Goal: Task Accomplishment & Management: Complete application form

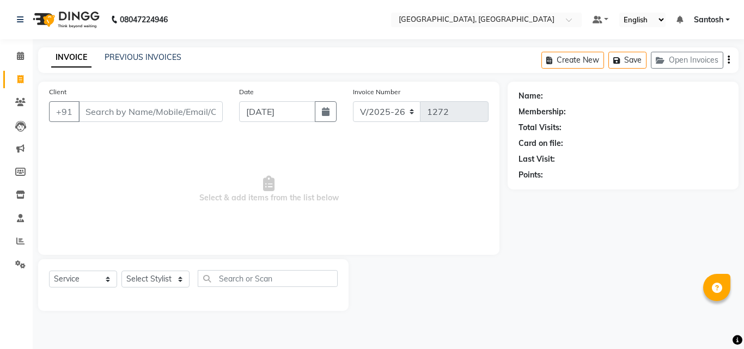
select select "5506"
select select "service"
click at [140, 62] on div "PREVIOUS INVOICES" at bounding box center [143, 57] width 77 height 11
click at [137, 58] on link "PREVIOUS INVOICES" at bounding box center [143, 57] width 77 height 10
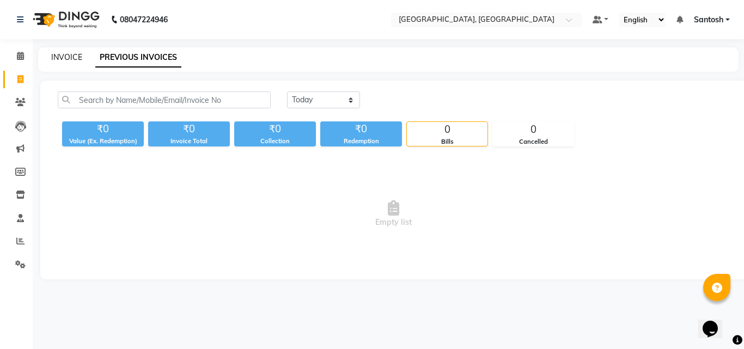
click at [62, 57] on link "INVOICE" at bounding box center [66, 57] width 31 height 10
select select "service"
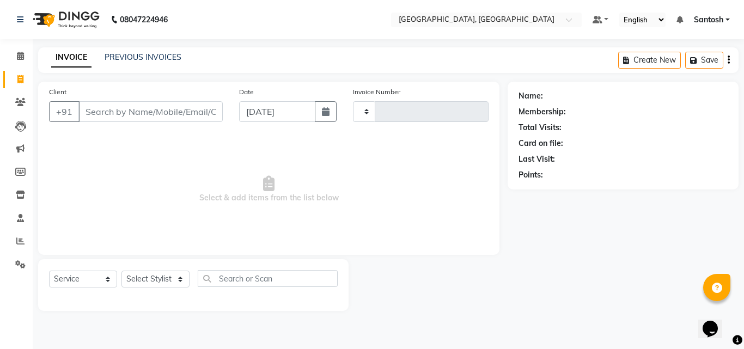
type input "1272"
select select "5506"
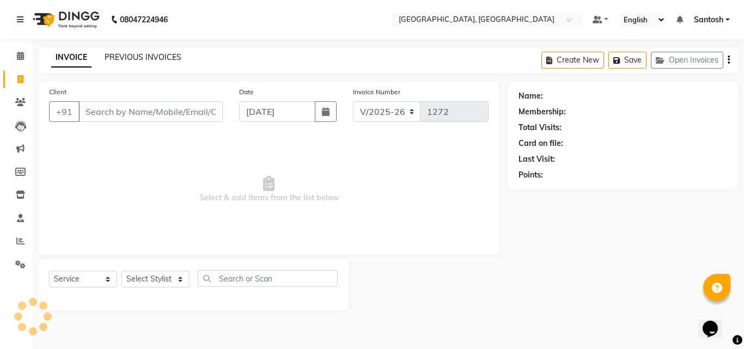
click at [137, 55] on link "PREVIOUS INVOICES" at bounding box center [143, 57] width 77 height 10
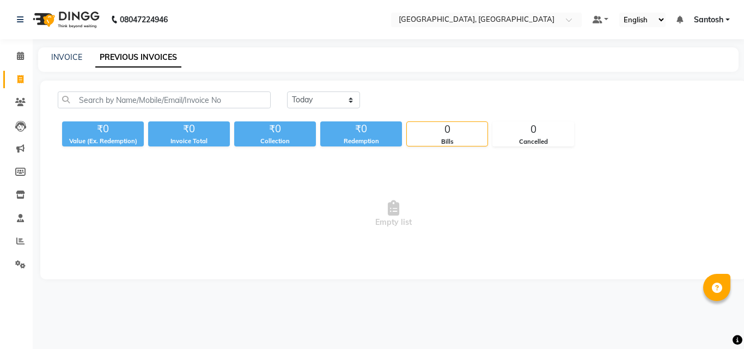
click at [217, 30] on nav "08047224946 Select Location × [GEOGRAPHIC_DATA], Srinagar Colony Default Panel …" at bounding box center [372, 19] width 744 height 39
click at [216, 31] on nav "08047224946 Select Location × [GEOGRAPHIC_DATA], Srinagar Colony Default Panel …" at bounding box center [372, 19] width 744 height 39
click at [66, 58] on link "INVOICE" at bounding box center [66, 57] width 31 height 10
select select "service"
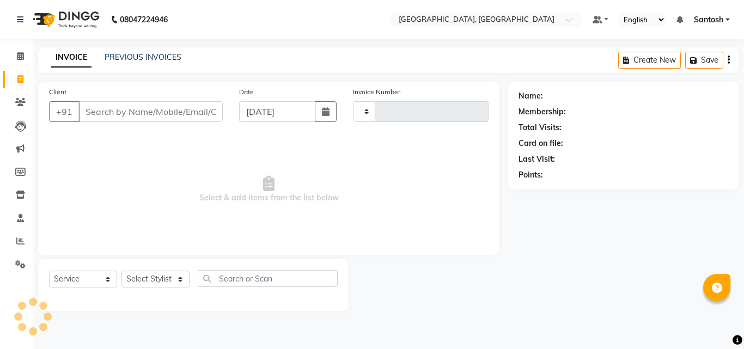
type input "1272"
select select "5506"
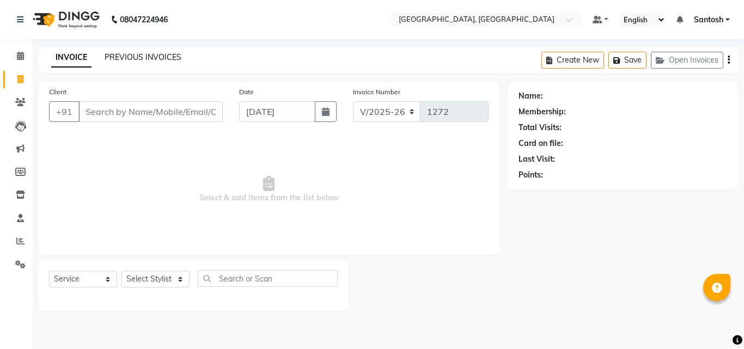
click at [139, 59] on link "PREVIOUS INVOICES" at bounding box center [143, 57] width 77 height 10
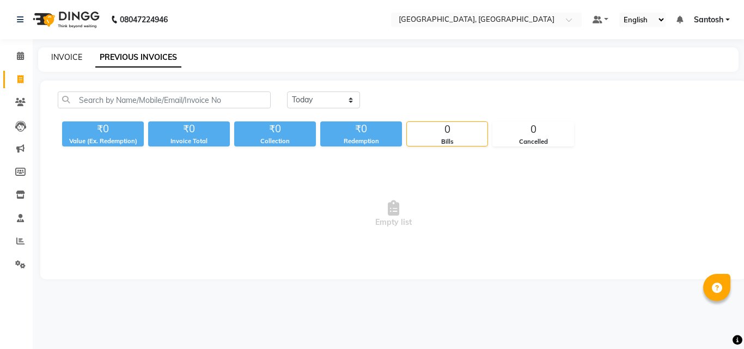
click at [70, 58] on link "INVOICE" at bounding box center [66, 57] width 31 height 10
select select "service"
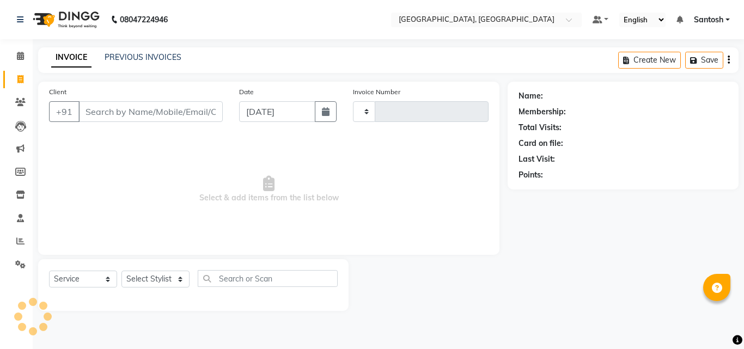
type input "1272"
select select "5506"
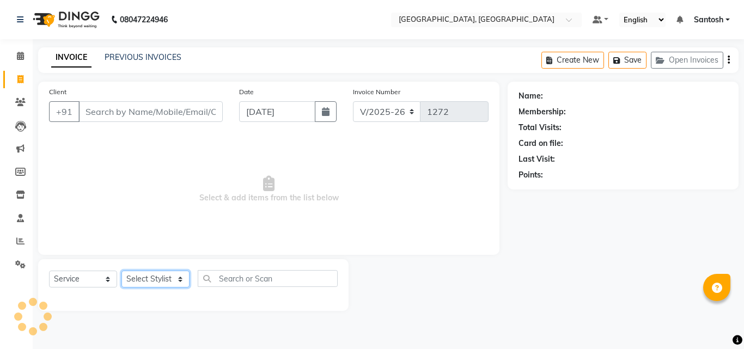
click at [161, 275] on select "Select Stylist Manager [PERSON_NAME] [PERSON_NAME] [PERSON_NAME] [PERSON_NAME]" at bounding box center [156, 279] width 68 height 17
select select "76778"
click at [122, 271] on select "Select Stylist Manager [PERSON_NAME] [PERSON_NAME] [PERSON_NAME] [PERSON_NAME]" at bounding box center [156, 279] width 68 height 17
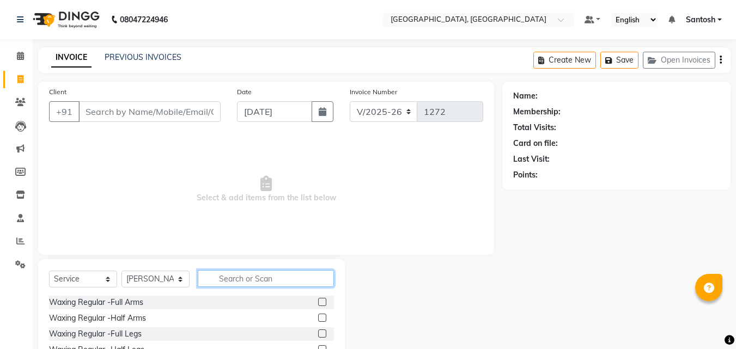
click at [216, 271] on input "text" at bounding box center [266, 278] width 136 height 17
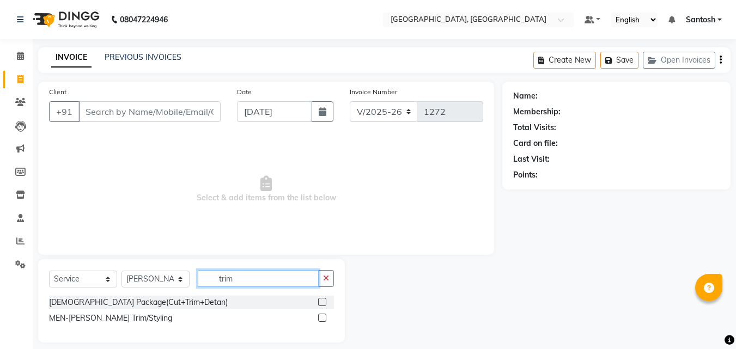
type input "trim"
click at [320, 318] on label at bounding box center [322, 318] width 8 height 8
click at [320, 318] on input "checkbox" at bounding box center [321, 318] width 7 height 7
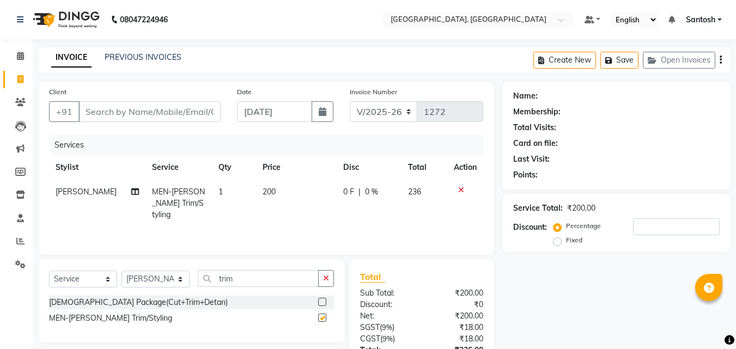
checkbox input "false"
click at [177, 111] on input "Client" at bounding box center [149, 111] width 142 height 21
type input "9"
type input "0"
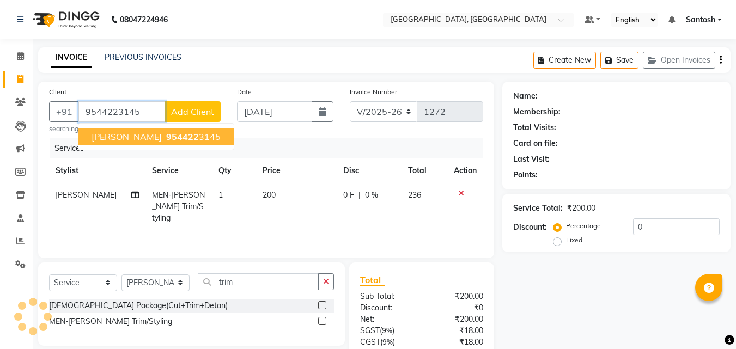
click at [177, 141] on ngb-highlight "954422 3145" at bounding box center [192, 136] width 57 height 11
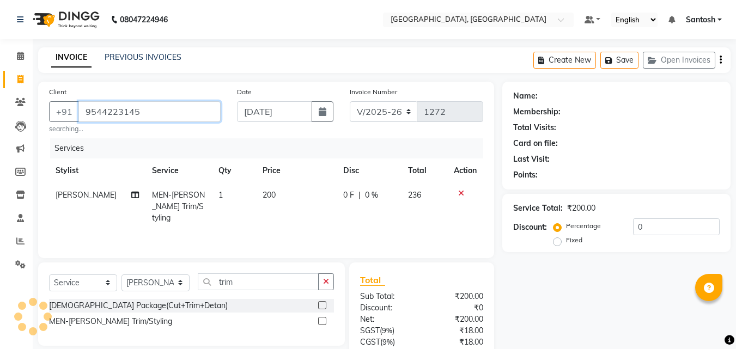
type input "9544223145"
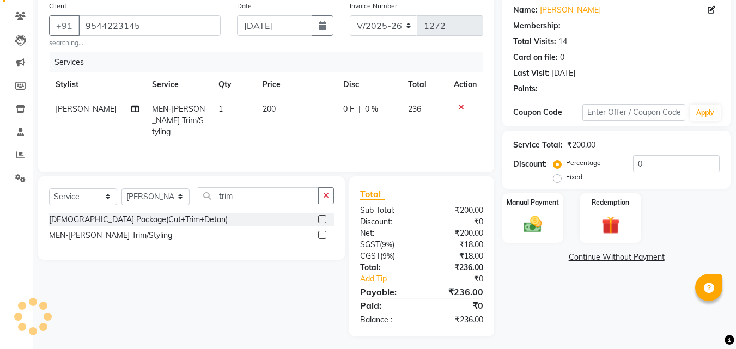
scroll to position [90, 0]
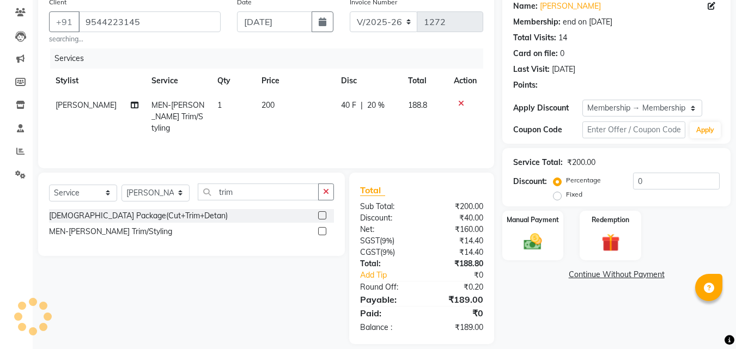
select select "2: Object"
type input "20"
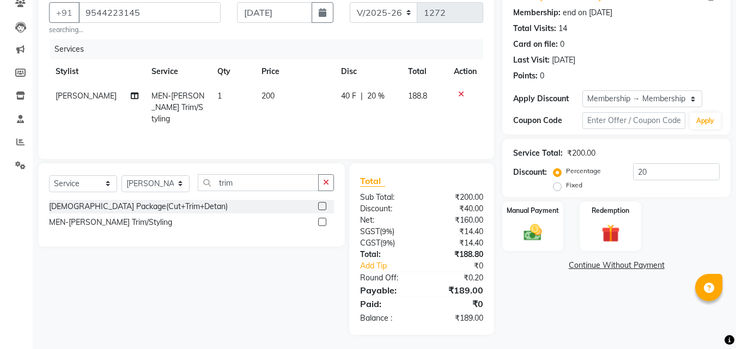
scroll to position [101, 0]
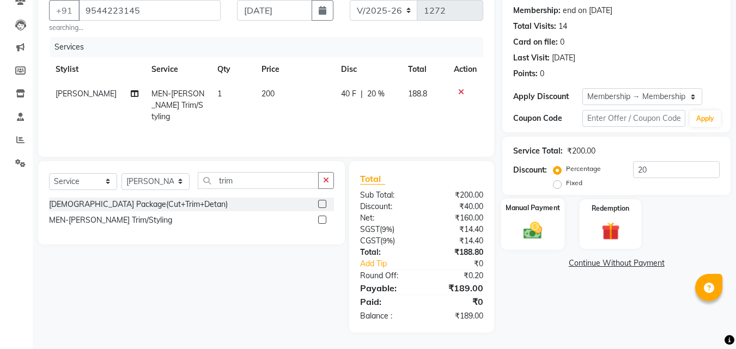
click at [543, 222] on img at bounding box center [533, 231] width 31 height 22
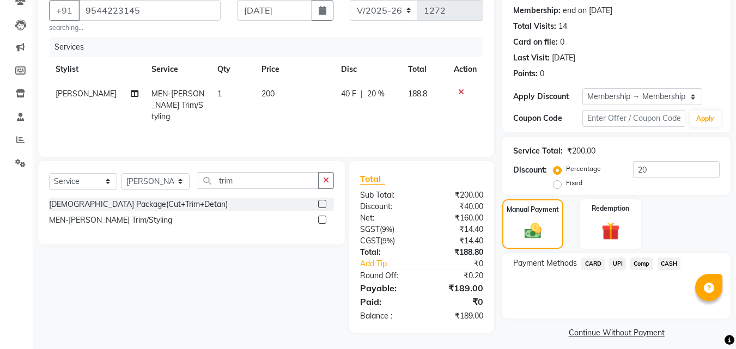
click at [620, 264] on span "UPI" at bounding box center [617, 264] width 17 height 13
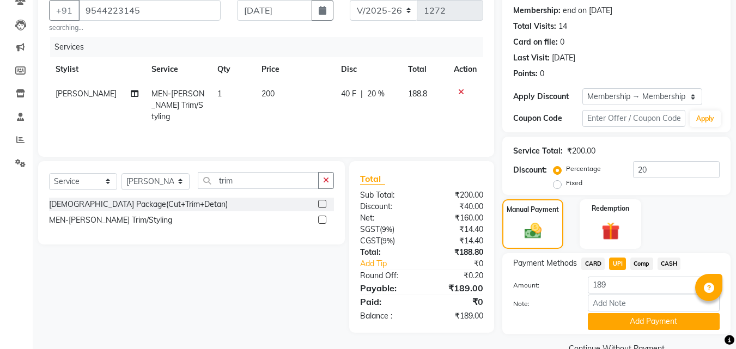
scroll to position [125, 0]
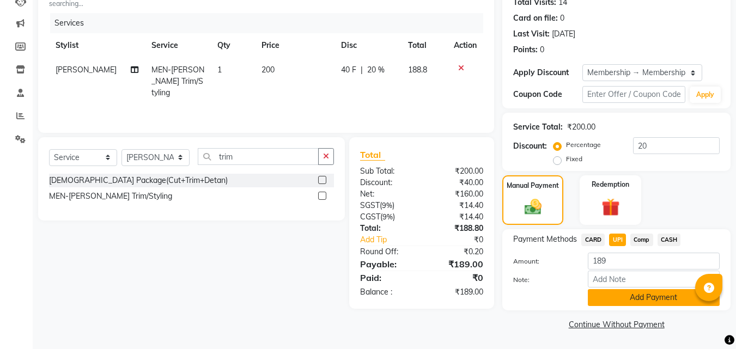
click at [640, 296] on button "Add Payment" at bounding box center [654, 297] width 132 height 17
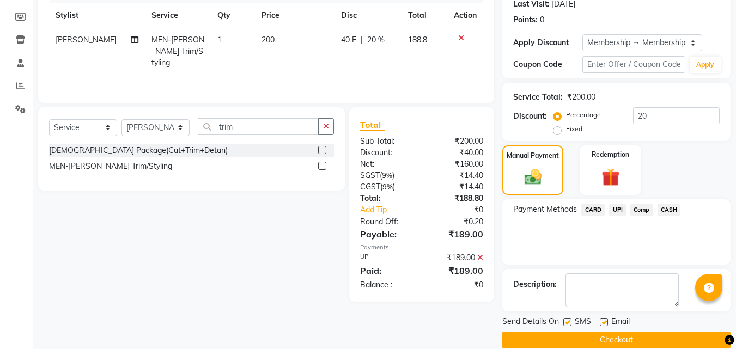
scroll to position [171, 0]
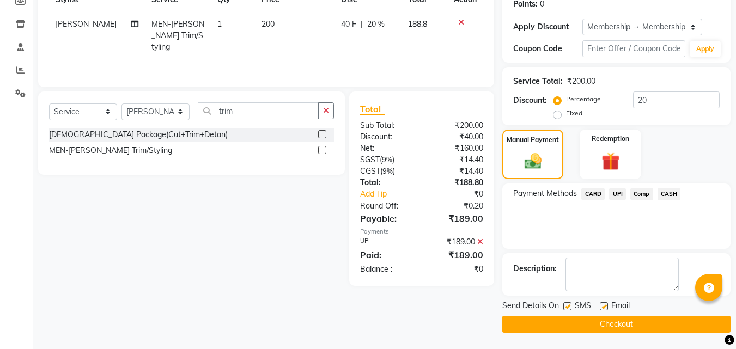
click at [602, 306] on label at bounding box center [604, 306] width 8 height 8
click at [602, 306] on input "checkbox" at bounding box center [603, 307] width 7 height 7
checkbox input "false"
click at [603, 316] on button "Checkout" at bounding box center [616, 324] width 228 height 17
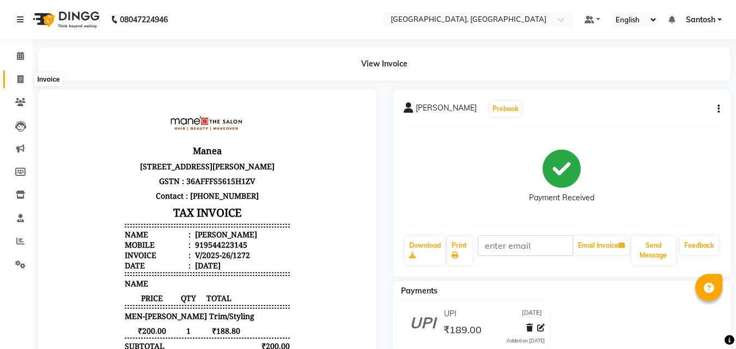
click at [22, 75] on icon at bounding box center [20, 79] width 6 height 8
select select "service"
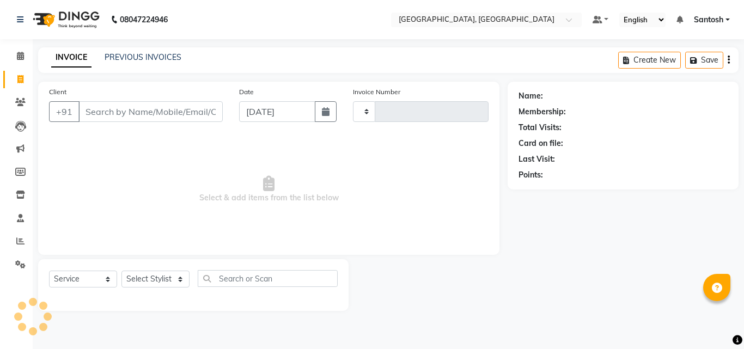
type input "1273"
select select "5506"
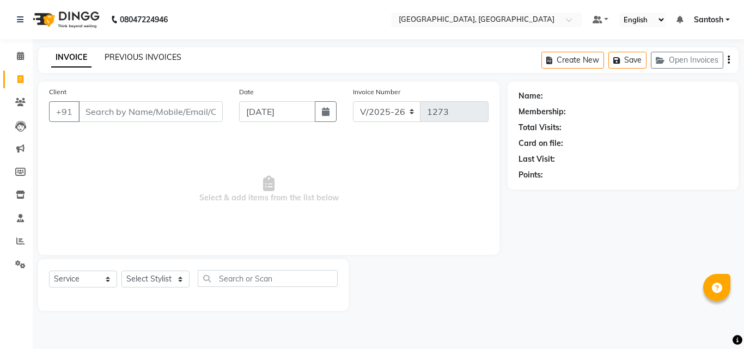
click at [156, 57] on link "PREVIOUS INVOICES" at bounding box center [143, 57] width 77 height 10
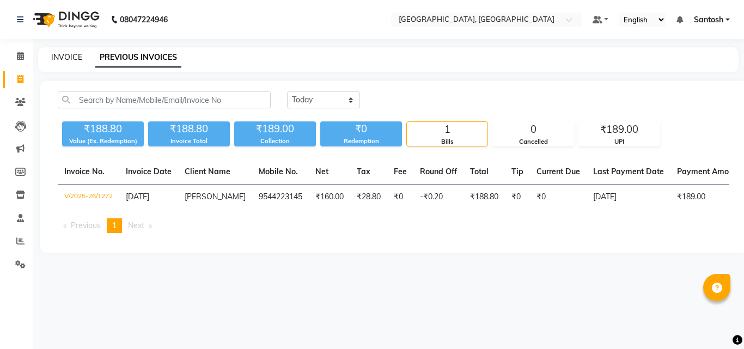
click at [63, 56] on link "INVOICE" at bounding box center [66, 57] width 31 height 10
select select "5506"
select select "service"
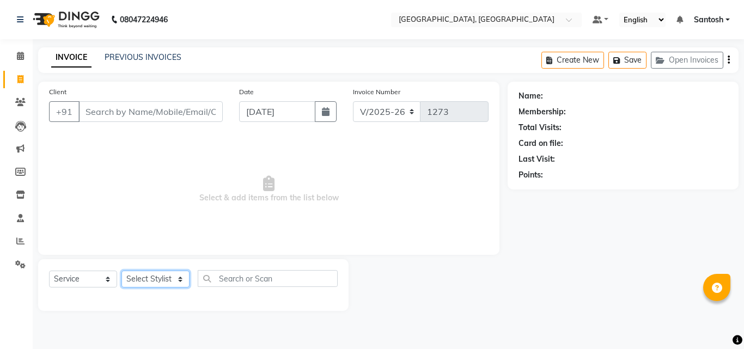
click at [166, 279] on select "Select Stylist Manager [PERSON_NAME] [PERSON_NAME] [PERSON_NAME] [PERSON_NAME]" at bounding box center [156, 279] width 68 height 17
click at [311, 238] on span "Select & add items from the list below" at bounding box center [269, 189] width 440 height 109
click at [126, 57] on link "PREVIOUS INVOICES" at bounding box center [143, 57] width 77 height 10
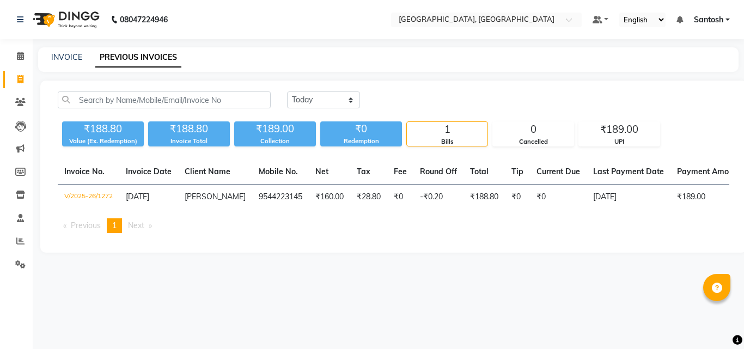
click at [80, 46] on div "08047224946 Select Location × Manea [GEOGRAPHIC_DATA], Srinagar Colony Default …" at bounding box center [372, 174] width 744 height 349
click at [73, 57] on link "INVOICE" at bounding box center [66, 57] width 31 height 10
select select "service"
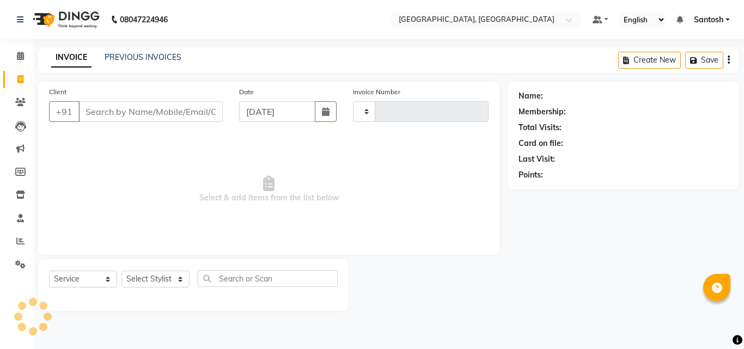
type input "1273"
select select "5506"
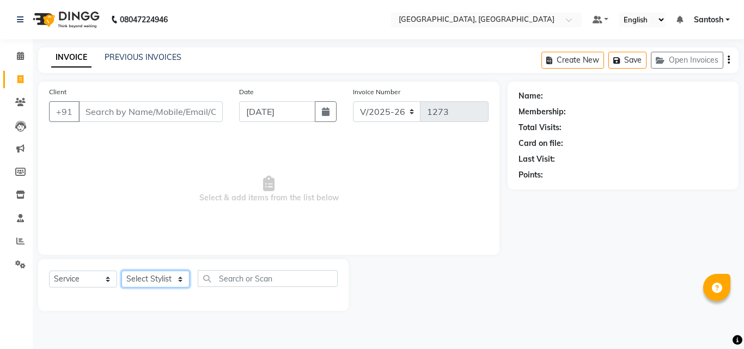
click at [159, 280] on select "Select Stylist Manager [PERSON_NAME] [PERSON_NAME] [PERSON_NAME] [PERSON_NAME]" at bounding box center [156, 279] width 68 height 17
select select "50205"
click at [122, 271] on select "Select Stylist Manager [PERSON_NAME] [PERSON_NAME] [PERSON_NAME] [PERSON_NAME]" at bounding box center [156, 279] width 68 height 17
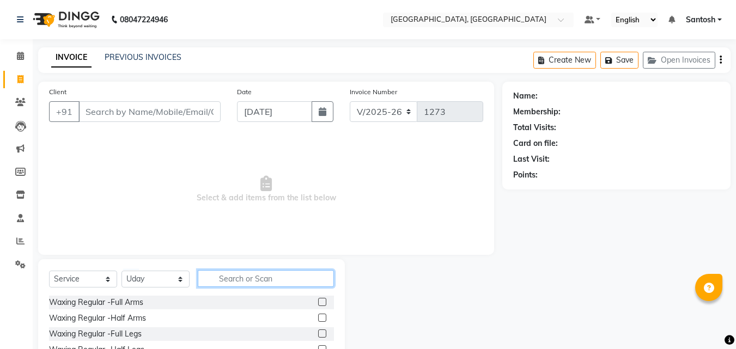
click at [243, 276] on input "text" at bounding box center [266, 278] width 136 height 17
type input "t"
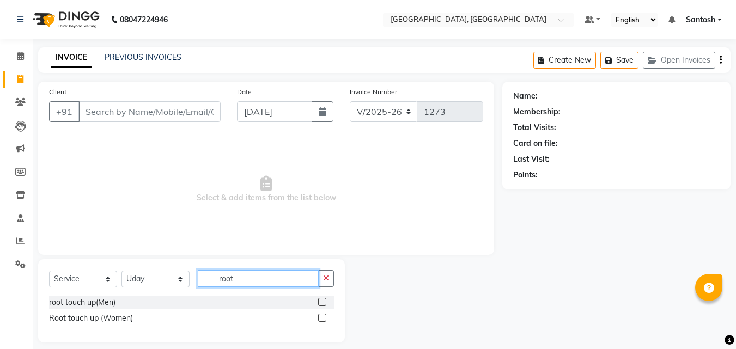
type input "root"
click at [319, 317] on label at bounding box center [322, 318] width 8 height 8
click at [319, 317] on input "checkbox" at bounding box center [321, 318] width 7 height 7
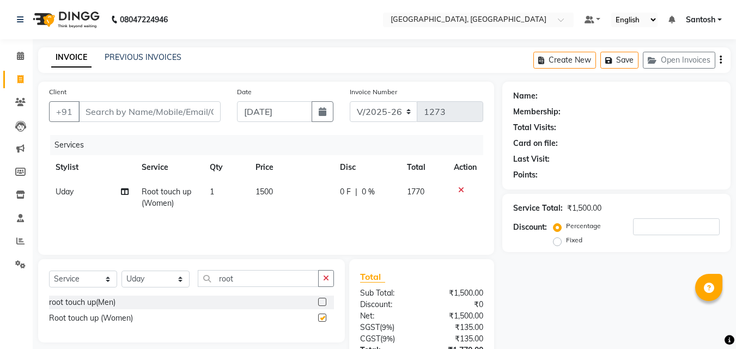
checkbox input "false"
click at [320, 277] on button "button" at bounding box center [326, 278] width 16 height 17
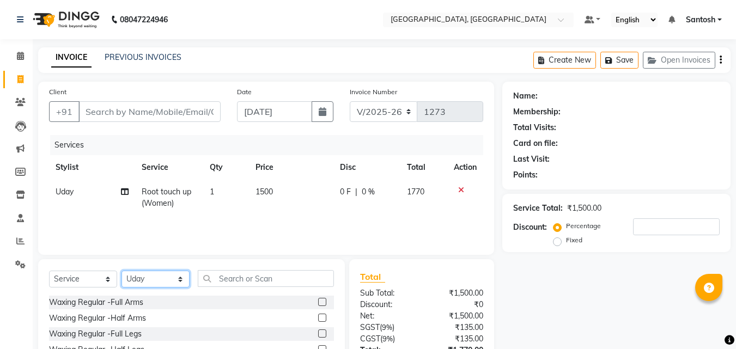
click at [169, 278] on select "Select Stylist Manager [PERSON_NAME] [PERSON_NAME] [PERSON_NAME] [PERSON_NAME]" at bounding box center [156, 279] width 68 height 17
select select "87670"
click at [122, 271] on select "Select Stylist Manager [PERSON_NAME] [PERSON_NAME] [PERSON_NAME] [PERSON_NAME]" at bounding box center [156, 279] width 68 height 17
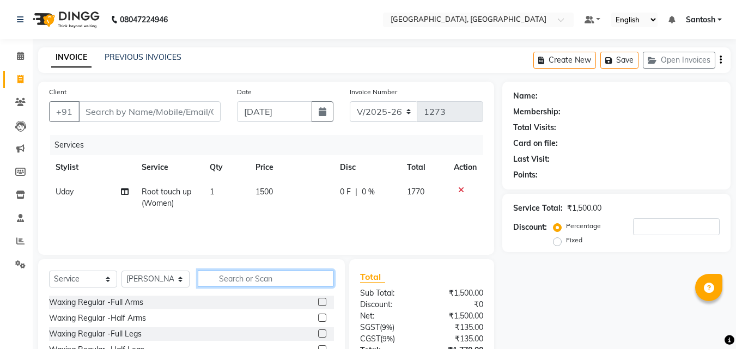
click at [274, 285] on input "text" at bounding box center [266, 278] width 136 height 17
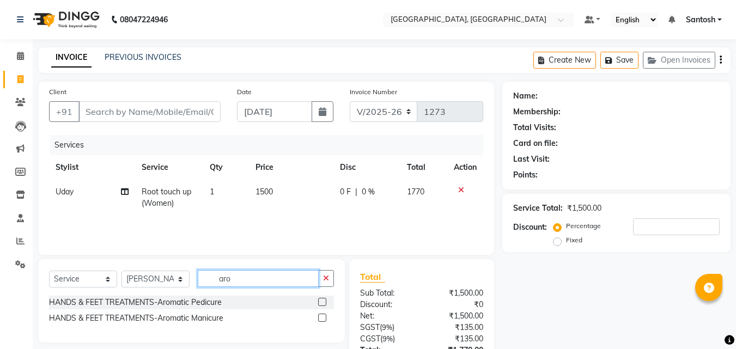
type input "aro"
click at [320, 301] on label at bounding box center [322, 302] width 8 height 8
click at [320, 301] on input "checkbox" at bounding box center [321, 302] width 7 height 7
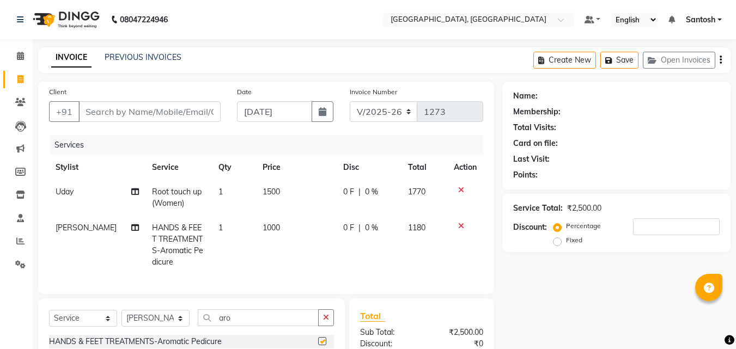
checkbox input "false"
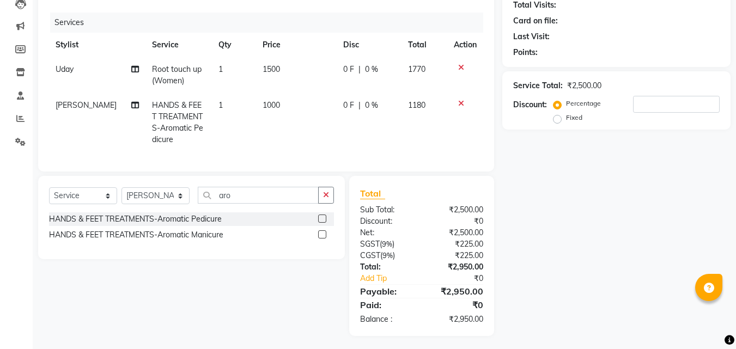
scroll to position [134, 0]
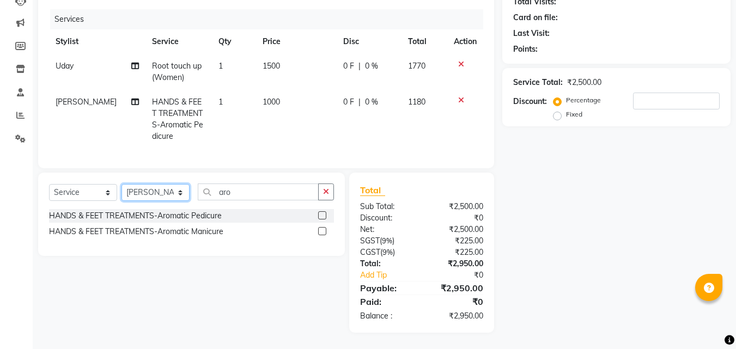
click at [161, 192] on select "Select Stylist Manager [PERSON_NAME] [PERSON_NAME] [PERSON_NAME] [PERSON_NAME]" at bounding box center [156, 192] width 68 height 17
select select "90755"
click at [122, 184] on select "Select Stylist Manager [PERSON_NAME] [PERSON_NAME] [PERSON_NAME] [PERSON_NAME]" at bounding box center [156, 192] width 68 height 17
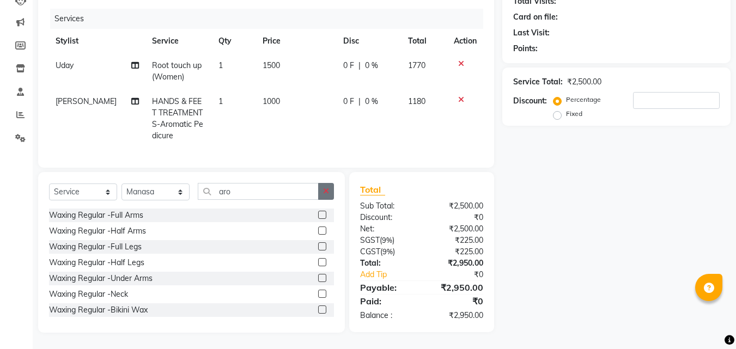
click at [329, 189] on icon "button" at bounding box center [326, 191] width 6 height 8
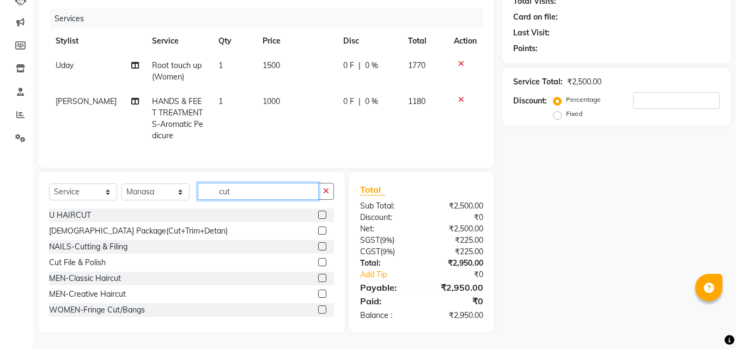
type input "cut"
click at [318, 309] on label at bounding box center [322, 310] width 8 height 8
click at [318, 309] on input "checkbox" at bounding box center [321, 310] width 7 height 7
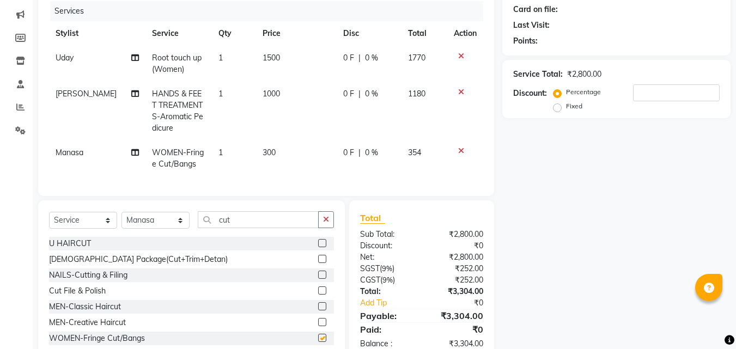
checkbox input "false"
click at [464, 143] on td at bounding box center [465, 159] width 36 height 36
click at [461, 149] on icon at bounding box center [461, 151] width 6 height 8
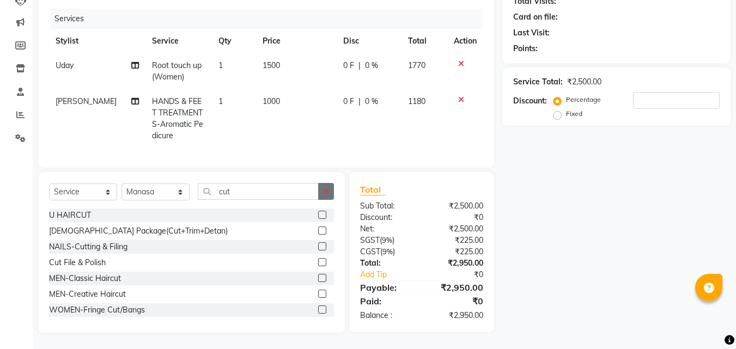
click at [328, 193] on icon "button" at bounding box center [326, 191] width 6 height 8
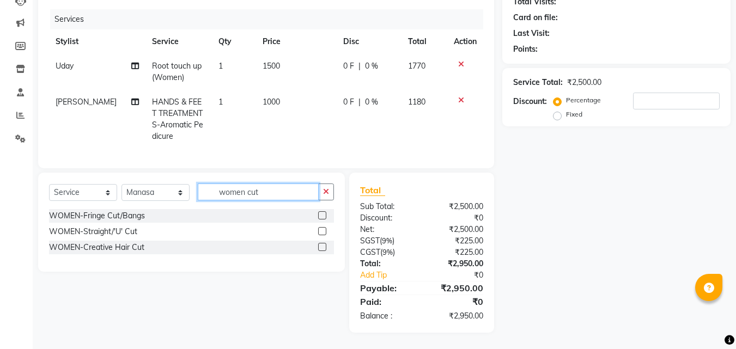
type input "women cut"
click at [324, 229] on label at bounding box center [322, 231] width 8 height 8
click at [324, 229] on input "checkbox" at bounding box center [321, 231] width 7 height 7
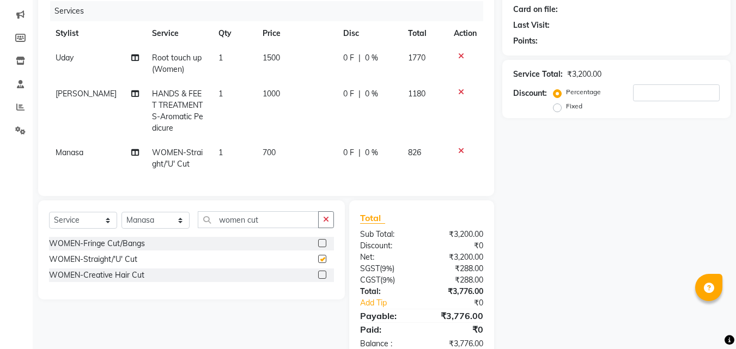
checkbox input "false"
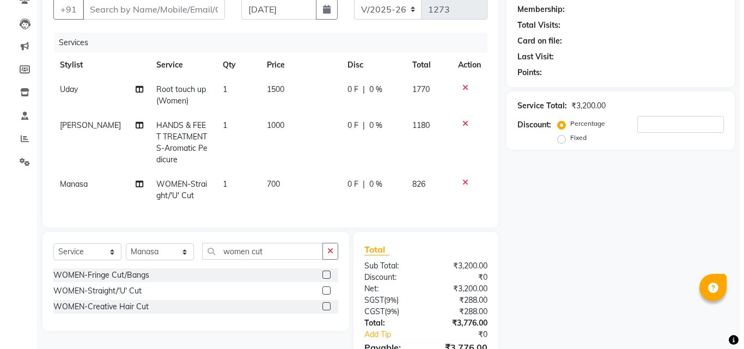
scroll to position [7, 0]
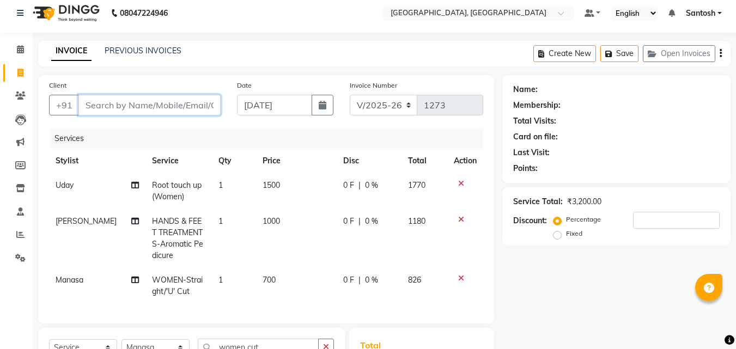
click at [178, 104] on input "Client" at bounding box center [149, 105] width 142 height 21
type input "9"
type input "0"
type input "9177216079"
click at [196, 101] on span "Add Client" at bounding box center [192, 105] width 43 height 11
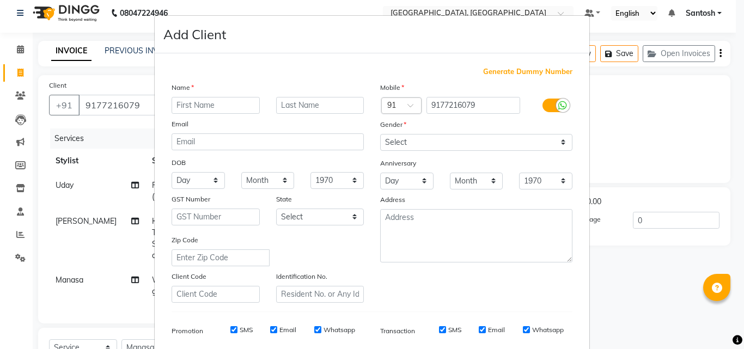
click at [208, 106] on input "text" at bounding box center [216, 105] width 88 height 17
type input "[PERSON_NAME]"
click at [470, 135] on select "Select [DEMOGRAPHIC_DATA] [DEMOGRAPHIC_DATA] Other Prefer Not To Say" at bounding box center [476, 142] width 192 height 17
select select "[DEMOGRAPHIC_DATA]"
click at [380, 134] on select "Select [DEMOGRAPHIC_DATA] [DEMOGRAPHIC_DATA] Other Prefer Not To Say" at bounding box center [476, 142] width 192 height 17
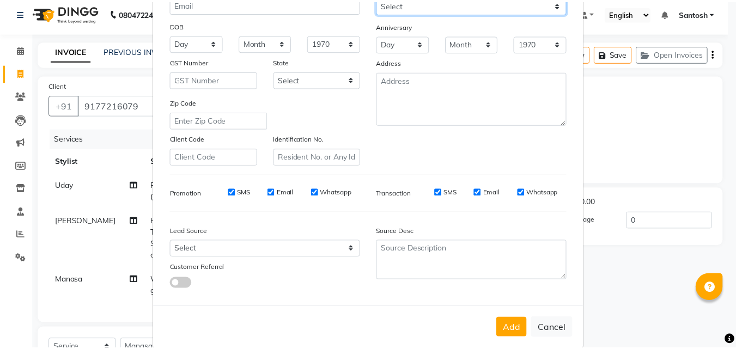
scroll to position [154, 0]
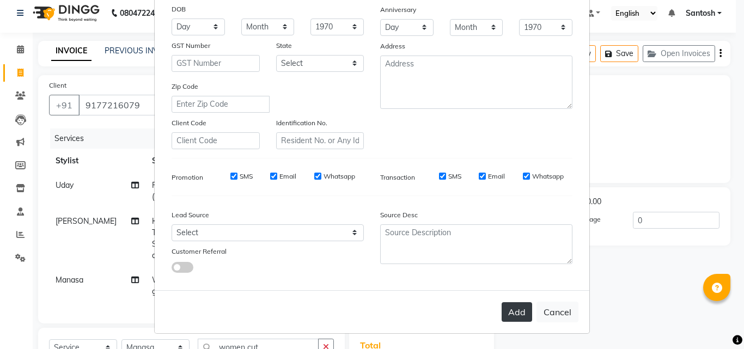
click at [507, 310] on button "Add" at bounding box center [517, 312] width 31 height 20
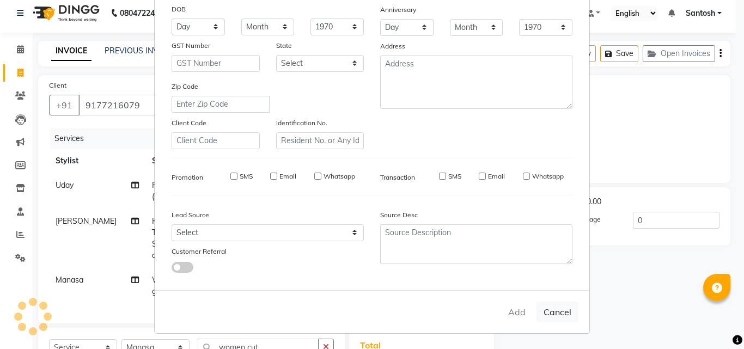
select select
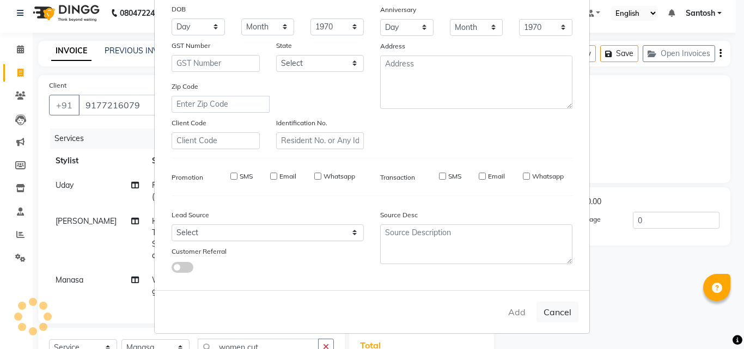
select select
checkbox input "false"
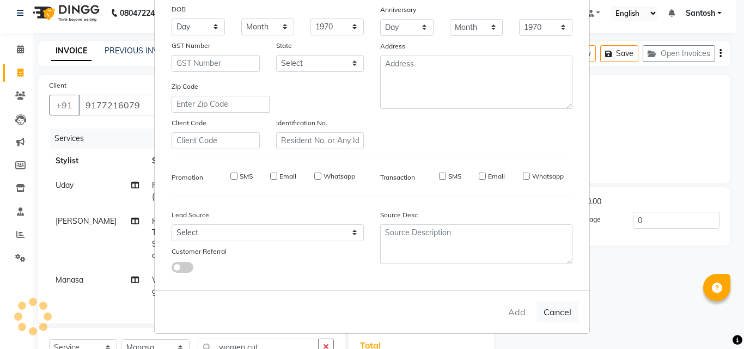
checkbox input "false"
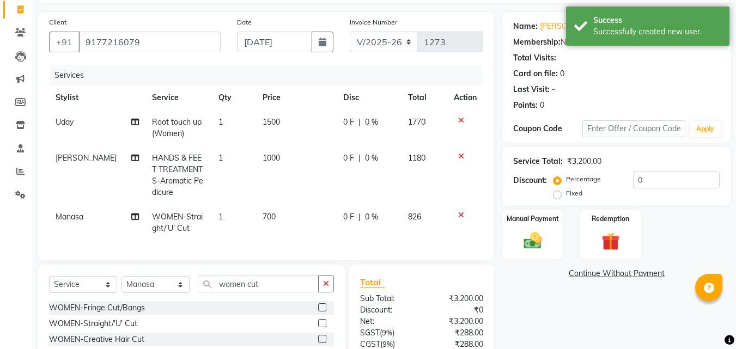
scroll to position [170, 0]
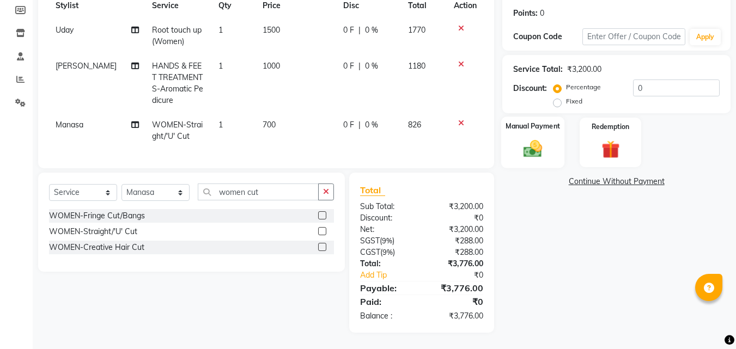
click at [544, 143] on img at bounding box center [533, 149] width 31 height 22
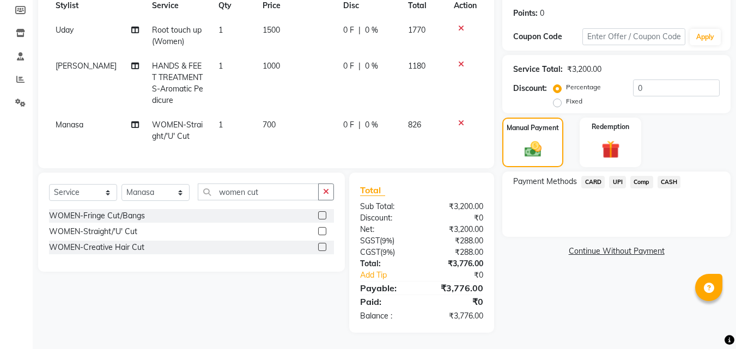
click at [618, 176] on span "UPI" at bounding box center [617, 182] width 17 height 13
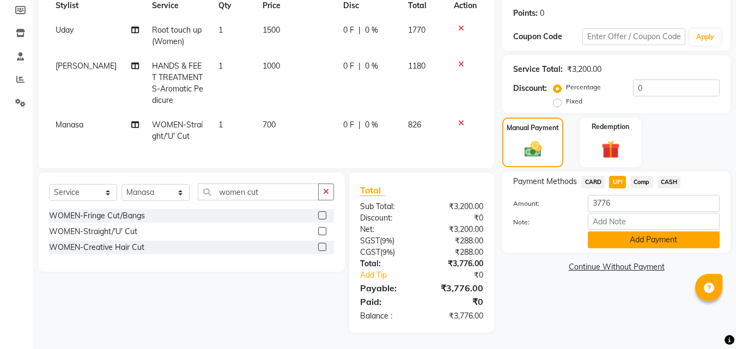
click at [615, 232] on button "Add Payment" at bounding box center [654, 240] width 132 height 17
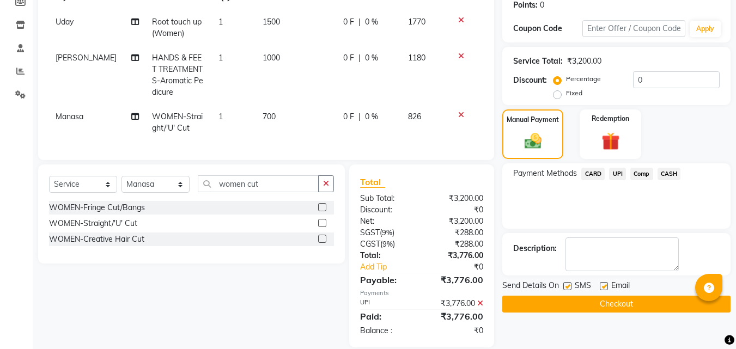
drag, startPoint x: 605, startPoint y: 279, endPoint x: 591, endPoint y: 310, distance: 33.4
click at [592, 310] on div "Name: [PERSON_NAME] Membership: No Active Membership Total Visits: Card on file…" at bounding box center [620, 130] width 237 height 436
click at [603, 283] on label at bounding box center [604, 286] width 8 height 8
click at [603, 283] on input "checkbox" at bounding box center [603, 286] width 7 height 7
checkbox input "false"
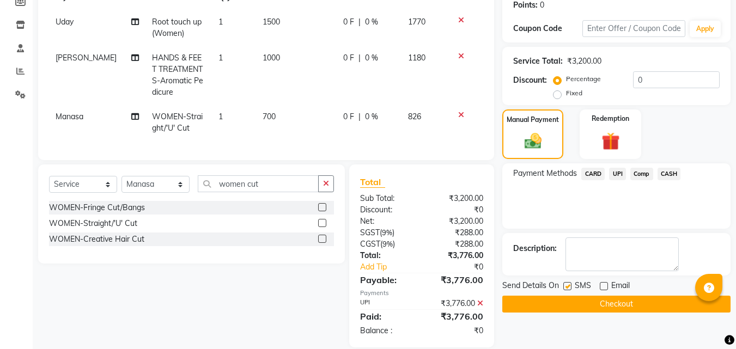
click at [600, 300] on button "Checkout" at bounding box center [616, 304] width 228 height 17
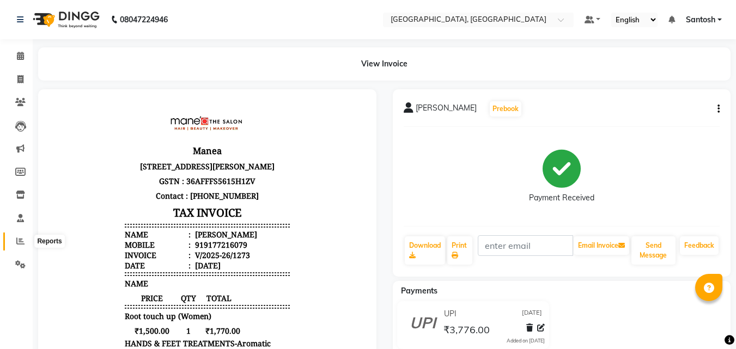
click at [22, 241] on icon at bounding box center [20, 241] width 8 height 8
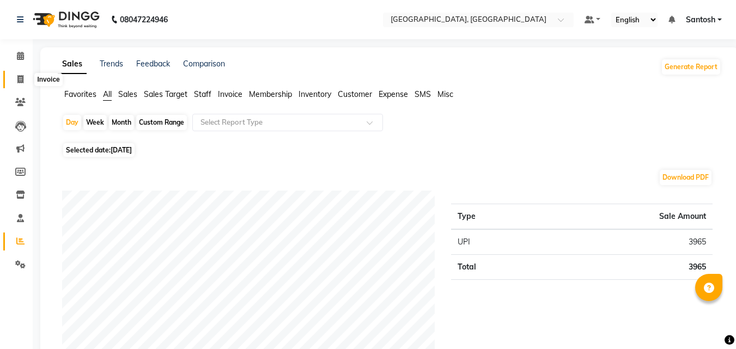
click at [21, 75] on icon at bounding box center [20, 79] width 6 height 8
select select "service"
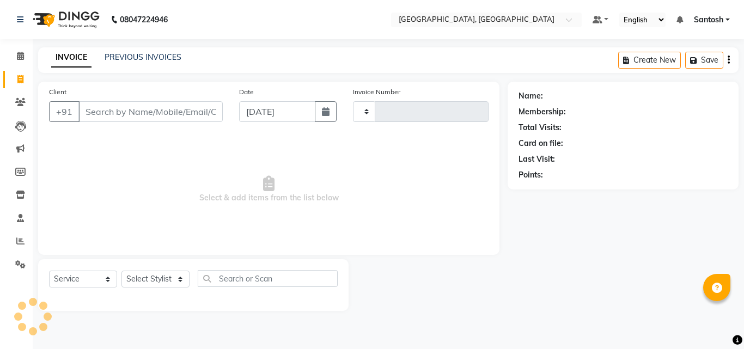
type input "1274"
select select "5506"
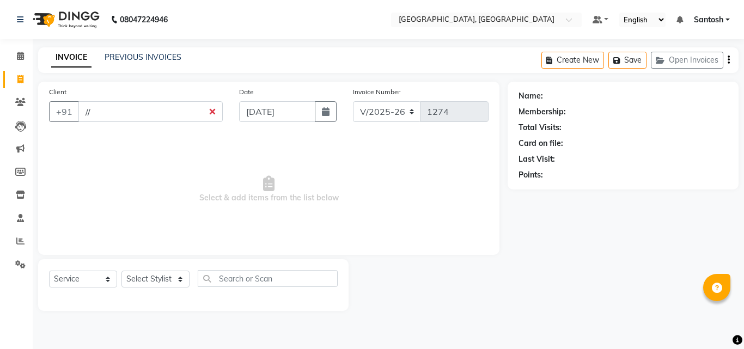
type input "/"
click at [250, 279] on input "text" at bounding box center [268, 278] width 140 height 17
click at [150, 276] on select "Select Stylist Manager [PERSON_NAME] [PERSON_NAME] [PERSON_NAME] [PERSON_NAME]" at bounding box center [156, 279] width 68 height 17
click at [122, 271] on select "Select Stylist Manager [PERSON_NAME] [PERSON_NAME] [PERSON_NAME] [PERSON_NAME]" at bounding box center [156, 279] width 68 height 17
click at [92, 279] on select "Select Service Product Membership Package Voucher Prepaid Gift Card" at bounding box center [83, 279] width 68 height 17
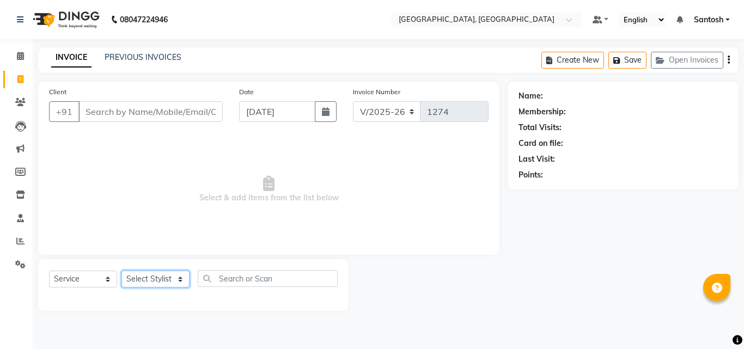
click at [158, 275] on select "Select Stylist Manager [PERSON_NAME] [PERSON_NAME] [PERSON_NAME] [PERSON_NAME]" at bounding box center [156, 279] width 68 height 17
click at [467, 306] on div at bounding box center [428, 285] width 159 height 52
click at [132, 53] on link "PREVIOUS INVOICES" at bounding box center [143, 57] width 77 height 10
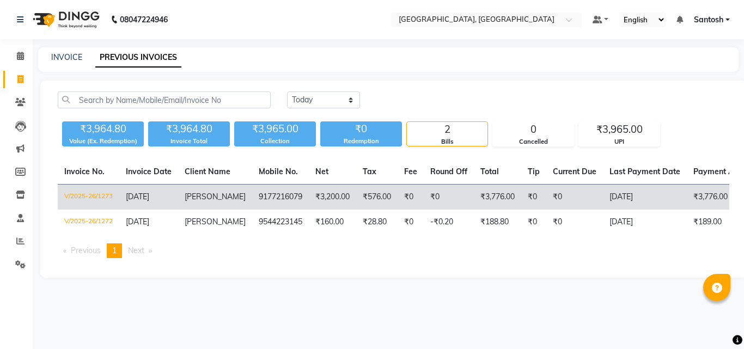
click at [263, 197] on td "9177216079" at bounding box center [280, 198] width 57 height 26
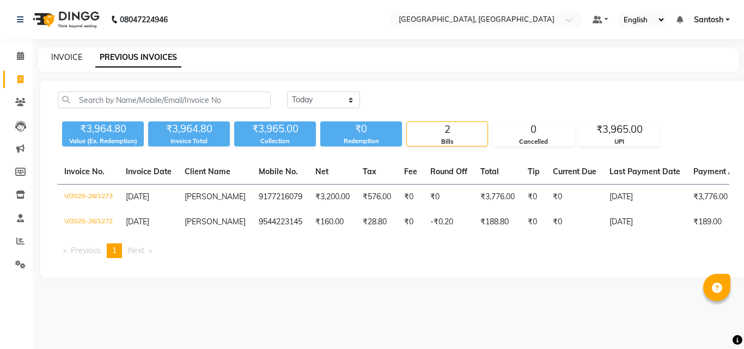
click at [66, 57] on link "INVOICE" at bounding box center [66, 57] width 31 height 10
select select "5506"
select select "service"
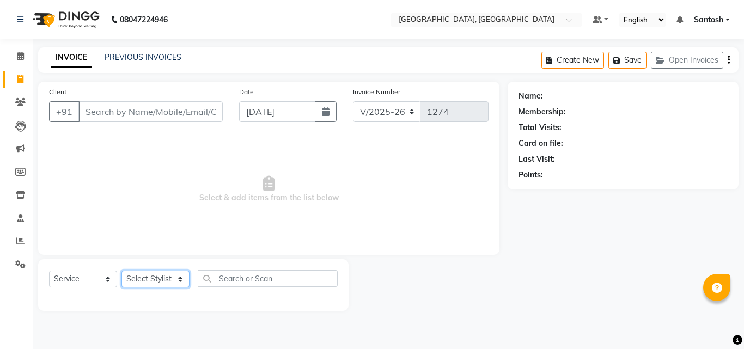
click at [143, 275] on select "Select Stylist Manager [PERSON_NAME] [PERSON_NAME] [PERSON_NAME] [PERSON_NAME]" at bounding box center [156, 279] width 68 height 17
select select "87670"
click at [122, 271] on select "Select Stylist Manager [PERSON_NAME] [PERSON_NAME] [PERSON_NAME] [PERSON_NAME]" at bounding box center [156, 279] width 68 height 17
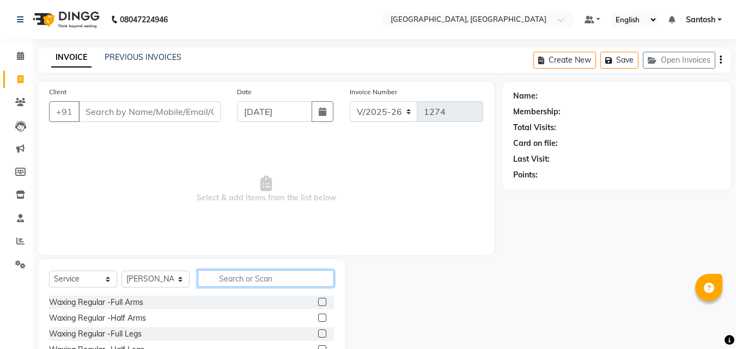
click at [223, 276] on input "text" at bounding box center [266, 278] width 136 height 17
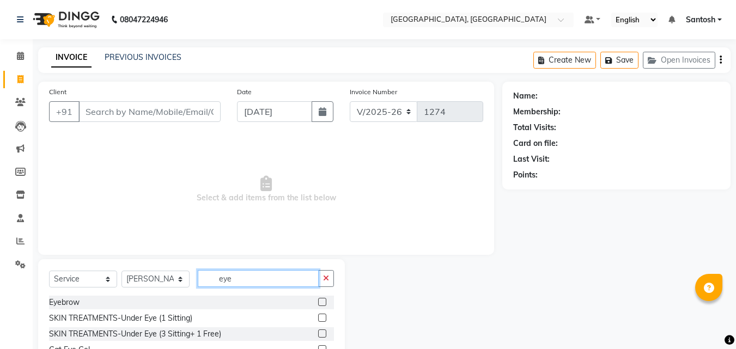
type input "eye"
click at [318, 300] on label at bounding box center [322, 302] width 8 height 8
click at [318, 300] on input "checkbox" at bounding box center [321, 302] width 7 height 7
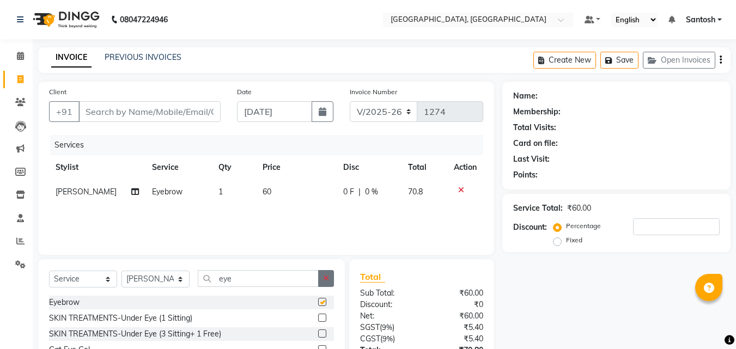
checkbox input "false"
click at [329, 281] on icon "button" at bounding box center [326, 279] width 6 height 8
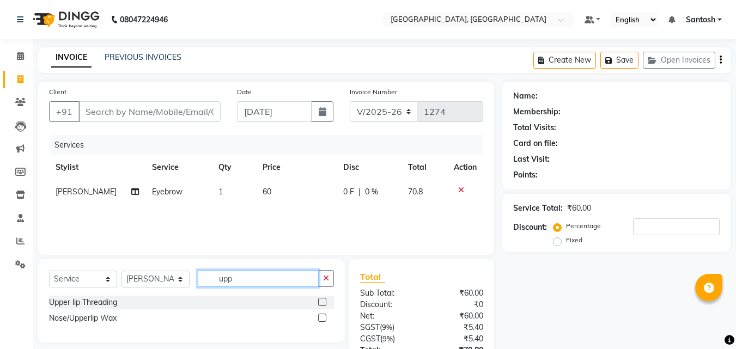
type input "upp"
click at [317, 318] on div "Nose/Upperlip Wax" at bounding box center [191, 319] width 285 height 14
click at [320, 319] on label at bounding box center [322, 318] width 8 height 8
click at [320, 319] on input "checkbox" at bounding box center [321, 318] width 7 height 7
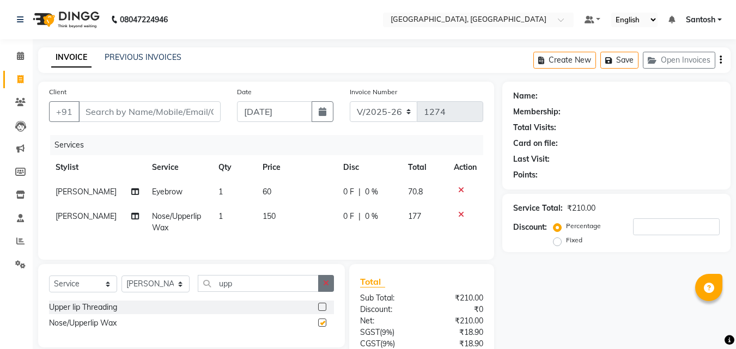
checkbox input "false"
click at [324, 287] on icon "button" at bounding box center [326, 284] width 6 height 8
type input "chi"
click at [324, 327] on label at bounding box center [322, 323] width 8 height 8
click at [324, 327] on input "checkbox" at bounding box center [321, 323] width 7 height 7
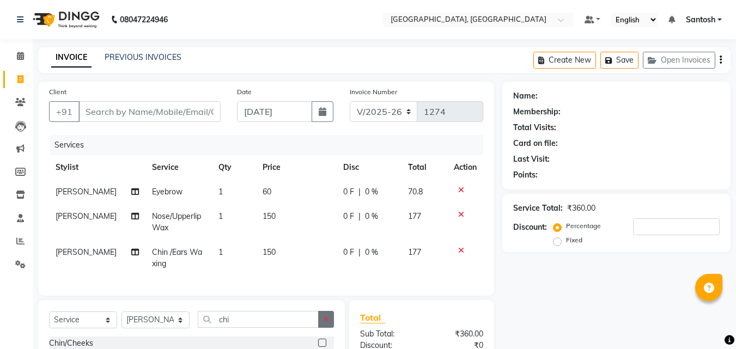
checkbox input "false"
drag, startPoint x: 235, startPoint y: 328, endPoint x: 136, endPoint y: 323, distance: 99.3
click at [141, 326] on div "Select Service Product Membership Package Voucher Prepaid Gift Card Select Styl…" at bounding box center [191, 324] width 285 height 26
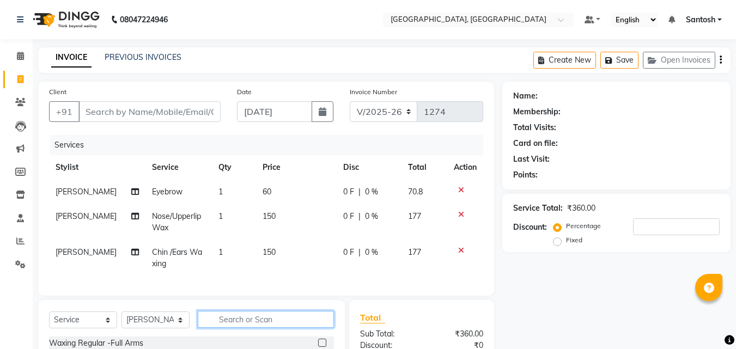
click at [250, 325] on input "text" at bounding box center [266, 319] width 136 height 17
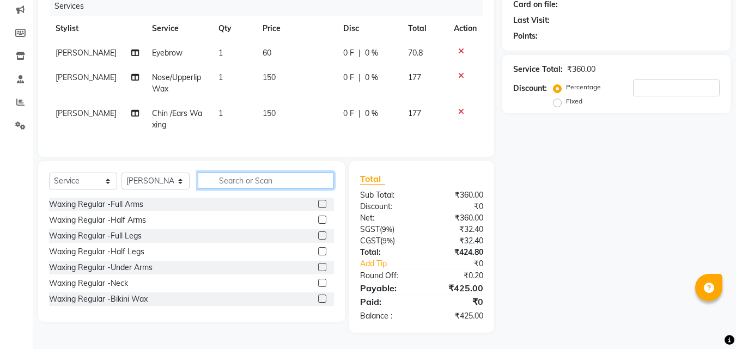
scroll to position [147, 0]
click at [251, 182] on input "text" at bounding box center [266, 180] width 136 height 17
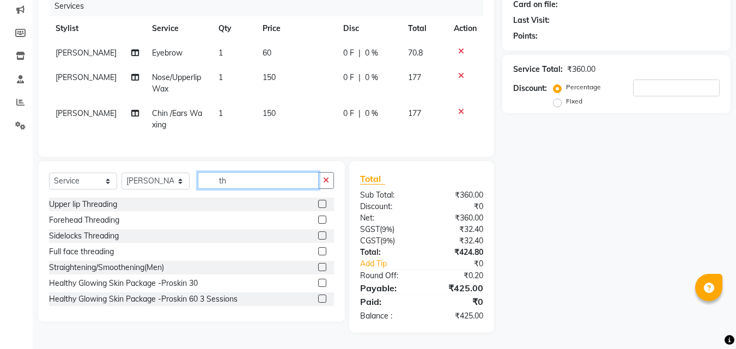
type input "th"
click at [318, 204] on label at bounding box center [322, 204] width 8 height 8
click at [318, 204] on input "checkbox" at bounding box center [321, 204] width 7 height 7
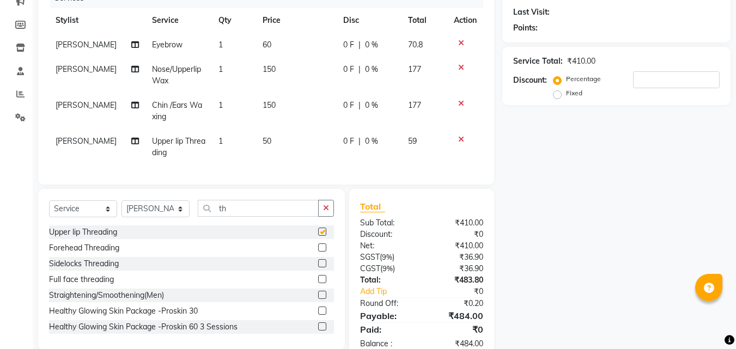
checkbox input "false"
click at [459, 139] on icon at bounding box center [461, 140] width 6 height 8
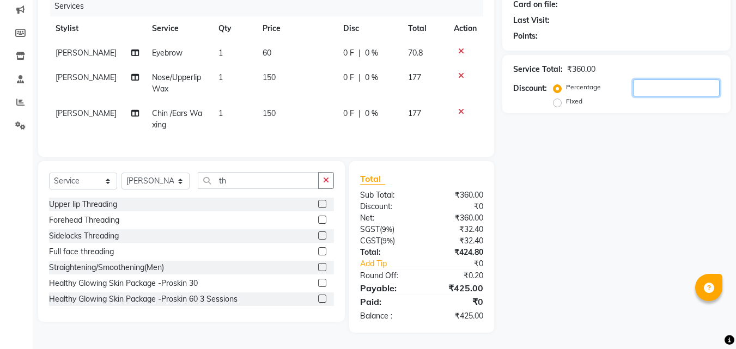
click at [649, 80] on input "number" at bounding box center [676, 88] width 87 height 17
type input "50"
drag, startPoint x: 644, startPoint y: 81, endPoint x: 477, endPoint y: 42, distance: 171.7
click at [477, 42] on div "Client +91 Date [DATE] Invoice Number V/2025 V/[PHONE_NUMBER] Services Stylist …" at bounding box center [384, 138] width 709 height 390
type input "9"
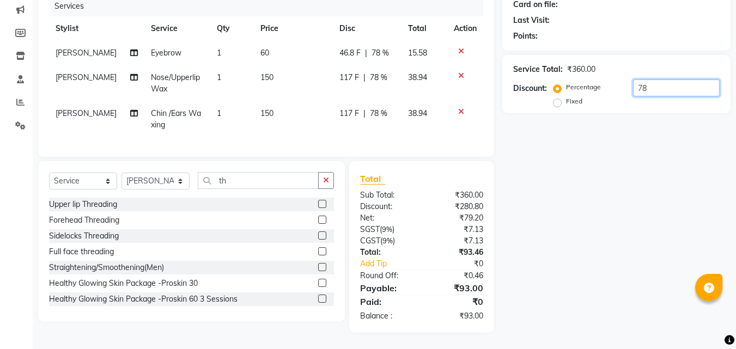
type input "7"
type input "9"
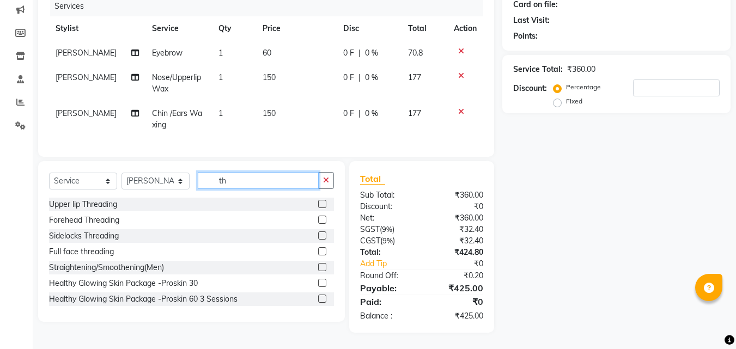
click at [246, 178] on input "th" at bounding box center [258, 180] width 121 height 17
type input "t"
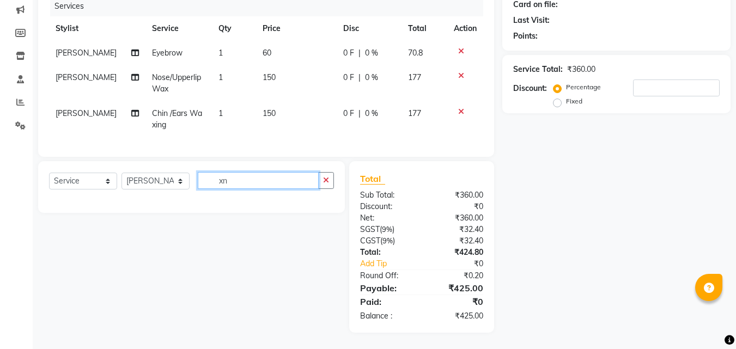
type input "x"
type input "u"
type input "p"
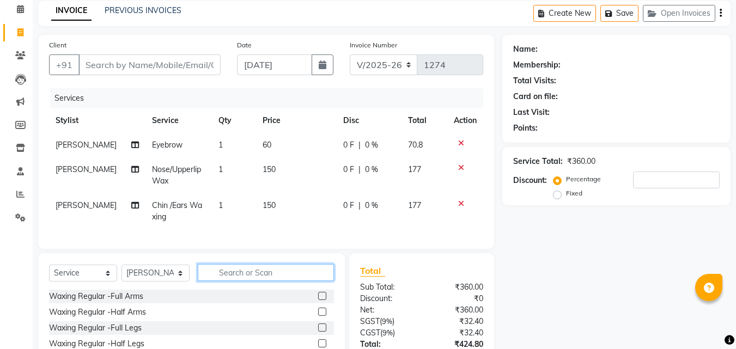
scroll to position [38, 0]
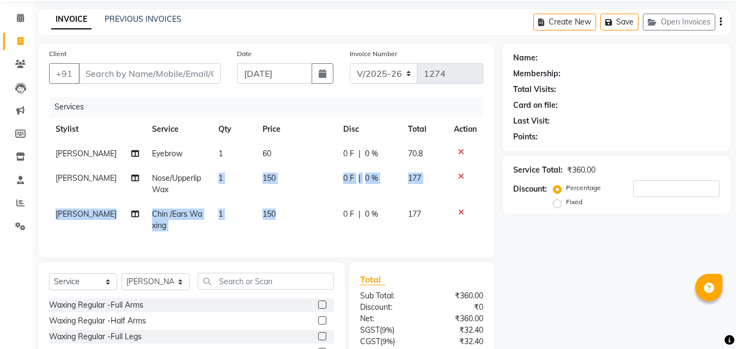
drag, startPoint x: 272, startPoint y: 210, endPoint x: 207, endPoint y: 202, distance: 66.0
click at [207, 202] on tbody "[PERSON_NAME] Eyebrow 1 60 0 F | 0 % 70.8 [PERSON_NAME] Nose/Upperlip Wax 1 150…" at bounding box center [266, 190] width 434 height 96
click at [270, 217] on td "150" at bounding box center [296, 220] width 81 height 36
select select "87670"
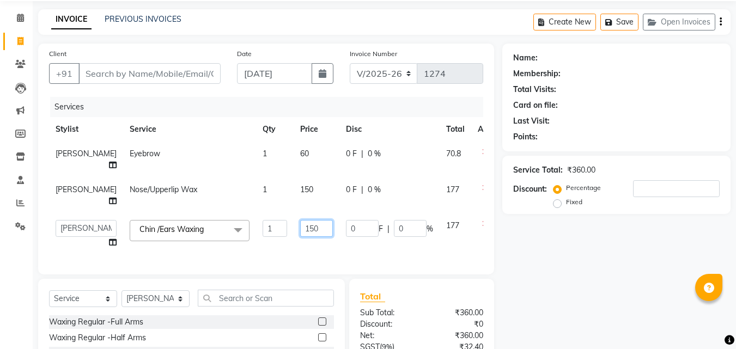
click at [300, 225] on input "150" at bounding box center [316, 228] width 33 height 17
type input "1"
type input "200"
click at [544, 265] on div "Name: Membership: Total Visits: Card on file: Last Visit: Points: Service Total…" at bounding box center [620, 247] width 237 height 407
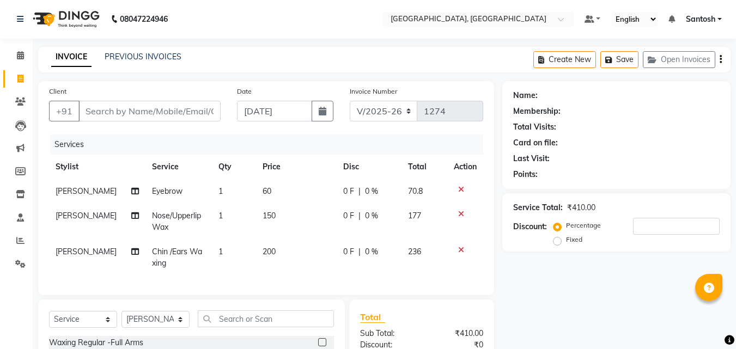
scroll to position [0, 0]
click at [190, 113] on input "Client" at bounding box center [149, 111] width 142 height 21
type input "9"
type input "0"
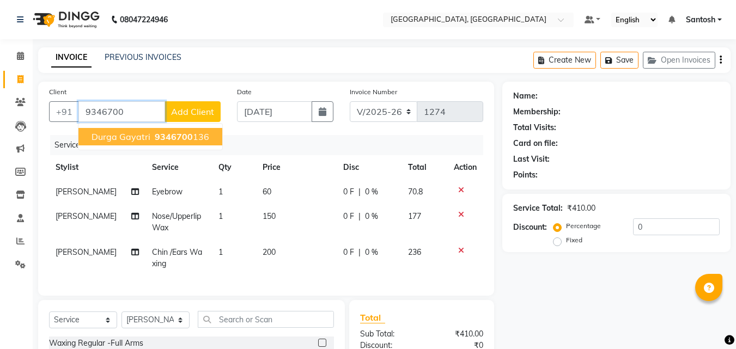
click at [181, 135] on span "9346700" at bounding box center [174, 136] width 38 height 11
type input "9346700136"
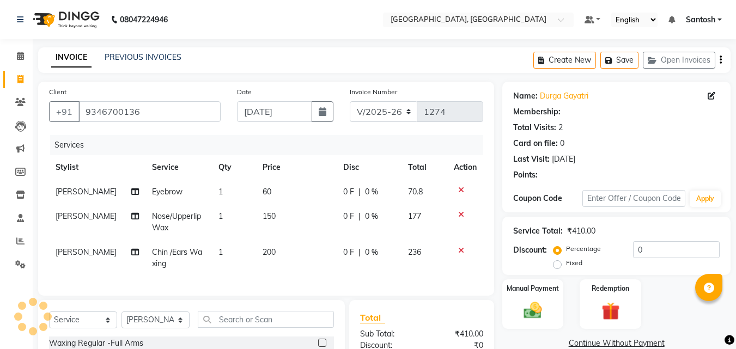
type input "20"
select select "1: Object"
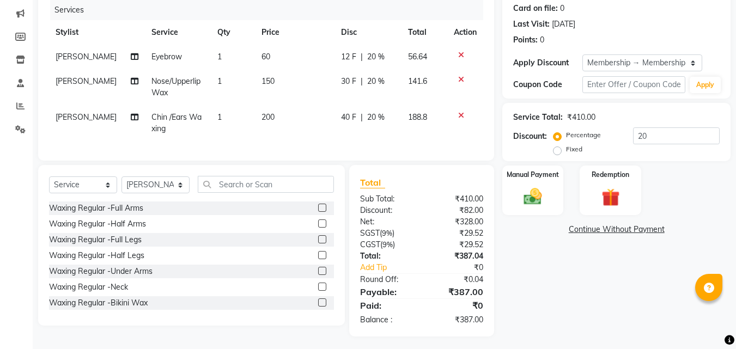
scroll to position [147, 0]
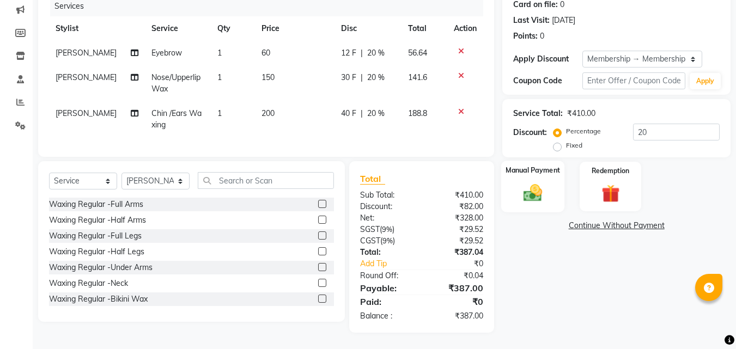
click at [531, 187] on img at bounding box center [533, 193] width 31 height 22
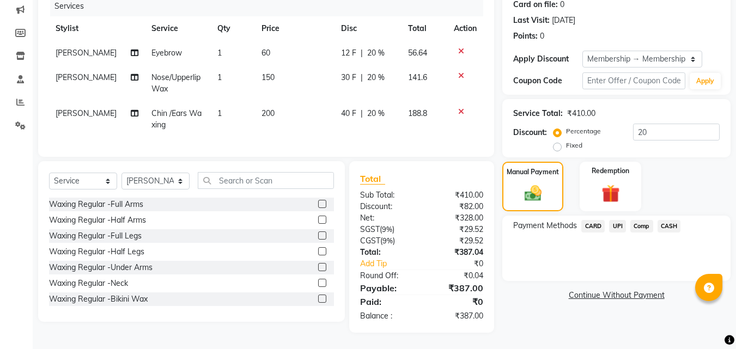
click at [668, 220] on span "CASH" at bounding box center [669, 226] width 23 height 13
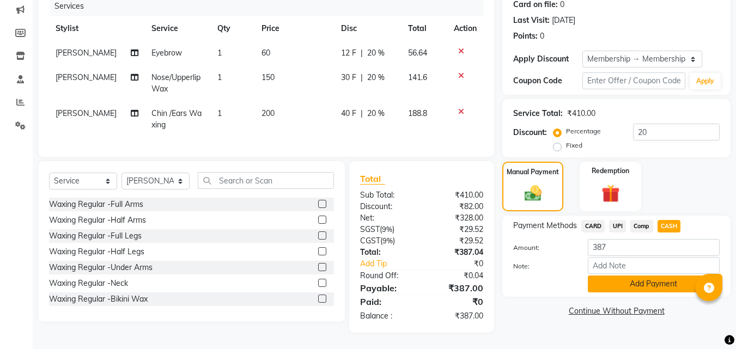
click at [646, 276] on button "Add Payment" at bounding box center [654, 284] width 132 height 17
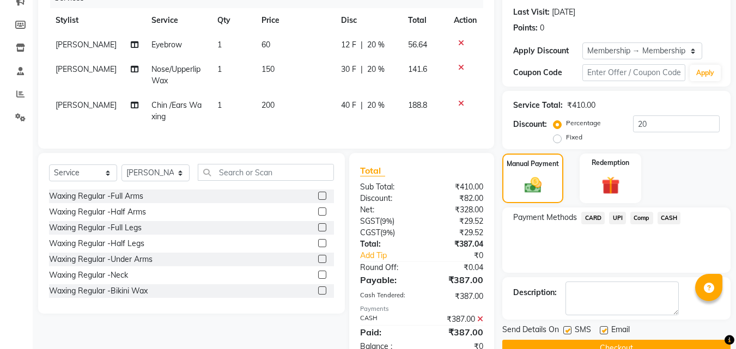
click at [607, 326] on label at bounding box center [604, 330] width 8 height 8
click at [607, 328] on input "checkbox" at bounding box center [603, 331] width 7 height 7
checkbox input "false"
click at [608, 340] on button "Checkout" at bounding box center [616, 348] width 228 height 17
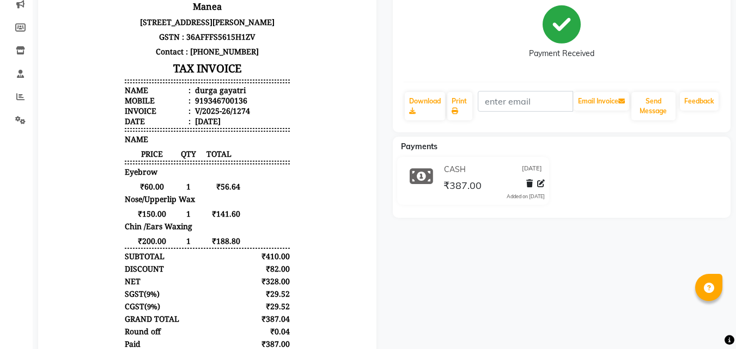
scroll to position [184, 0]
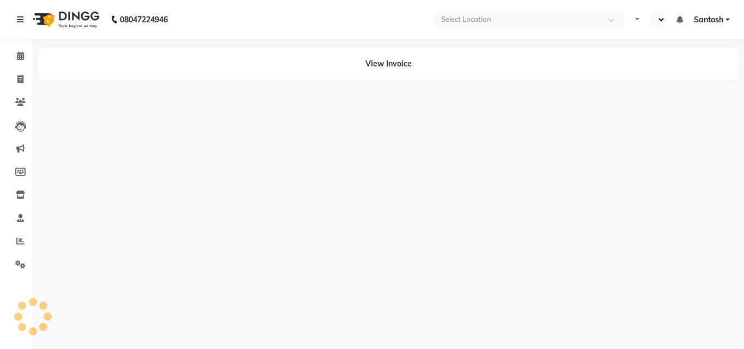
select select "en"
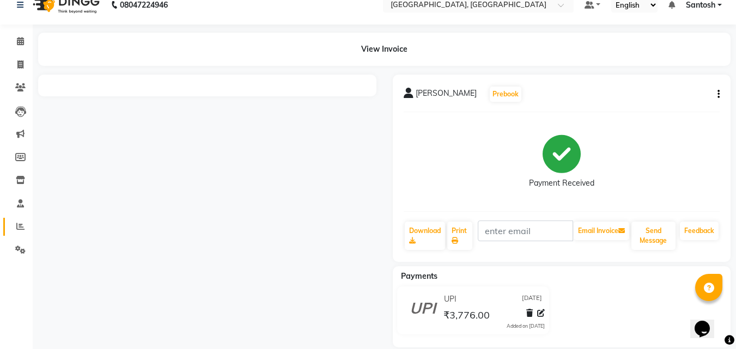
scroll to position [29, 0]
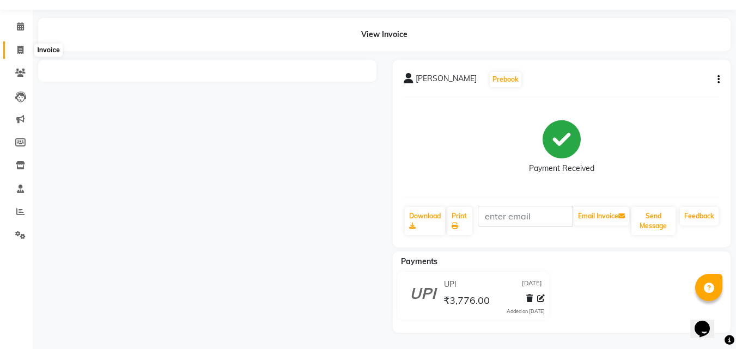
click at [23, 45] on span at bounding box center [20, 50] width 19 height 13
select select "service"
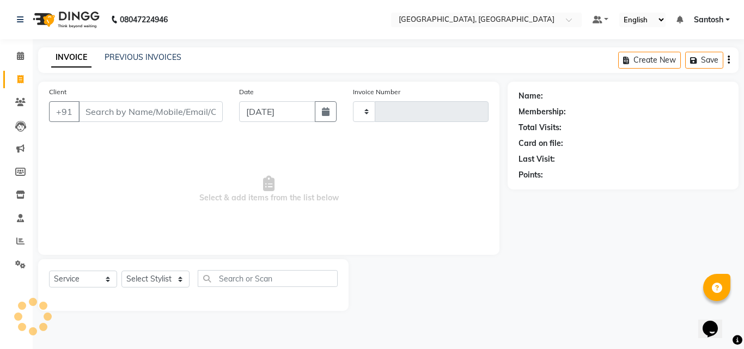
type input "1274"
select select "5506"
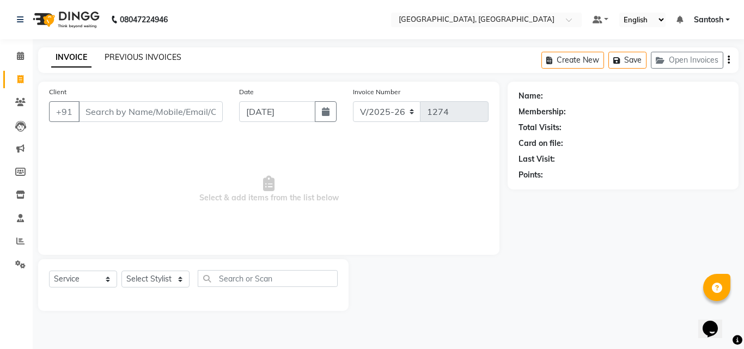
click at [157, 53] on link "PREVIOUS INVOICES" at bounding box center [143, 57] width 77 height 10
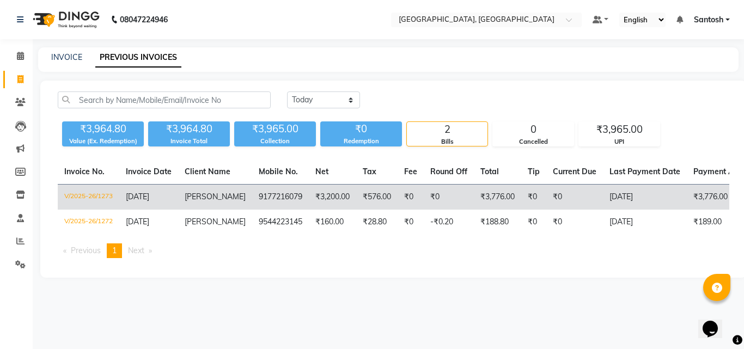
click at [203, 202] on td "[PERSON_NAME]" at bounding box center [215, 198] width 74 height 26
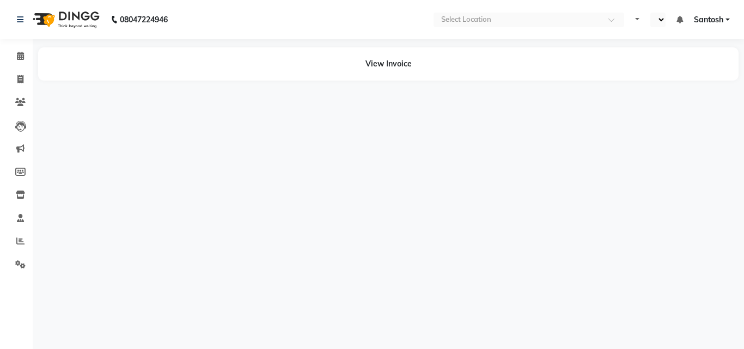
select select "en"
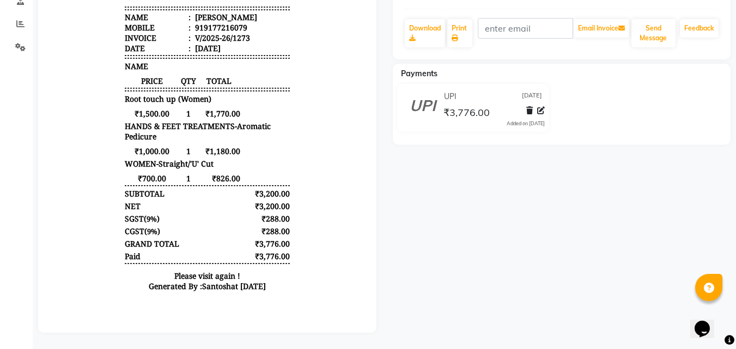
scroll to position [226, 0]
